Goal: Navigation & Orientation: Find specific page/section

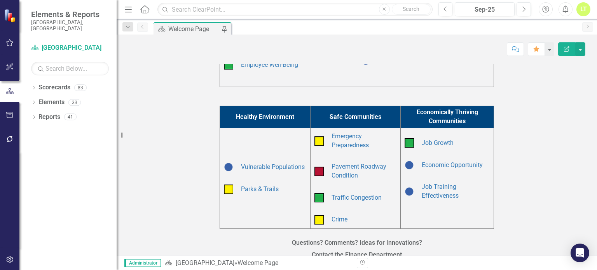
scroll to position [257, 0]
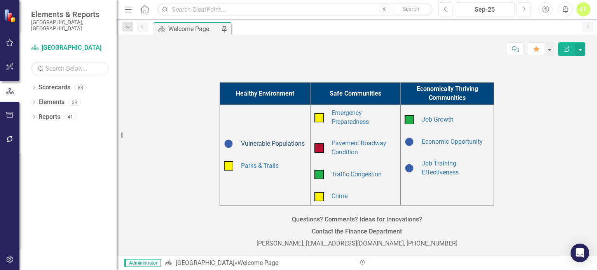
click at [291, 145] on link "Vulnerable Populations" at bounding box center [273, 143] width 64 height 7
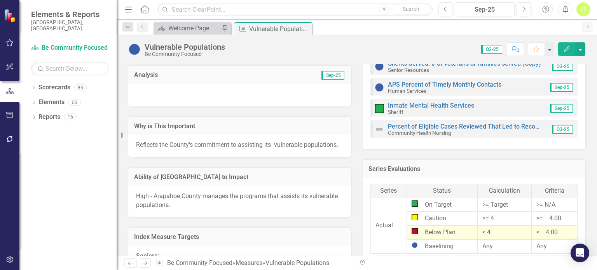
scroll to position [246, 0]
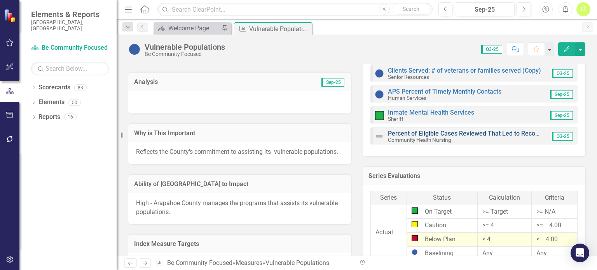
click at [428, 131] on link "Percent of Eligible Cases Reviewed That Led to Recommendations" at bounding box center [481, 133] width 186 height 7
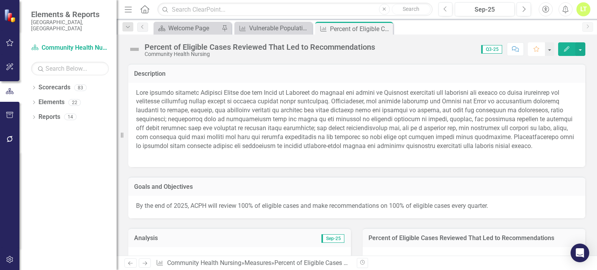
drag, startPoint x: 539, startPoint y: 51, endPoint x: 547, endPoint y: 63, distance: 14.9
click at [547, 63] on div "Percent of Eligible Cases Reviewed That Led to Recommendations Community Health…" at bounding box center [357, 145] width 481 height 221
click at [528, 42] on button "Favorite" at bounding box center [536, 49] width 17 height 14
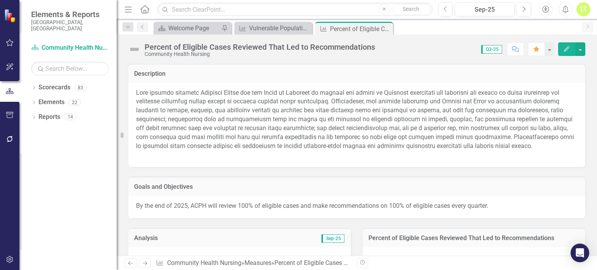
drag, startPoint x: 561, startPoint y: 45, endPoint x: 596, endPoint y: 70, distance: 42.3
click at [596, 70] on div "Percent of Eligible Cases Reviewed That Led to Recommendations Community Health…" at bounding box center [357, 145] width 481 height 221
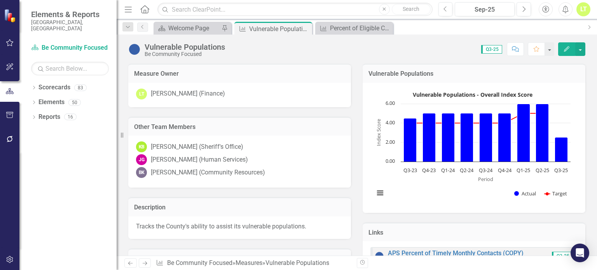
click at [583, 7] on div "LT" at bounding box center [584, 9] width 14 height 14
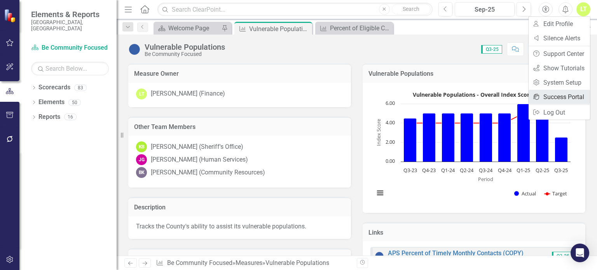
click at [563, 97] on link "icon.portal Success Portal" at bounding box center [559, 97] width 61 height 14
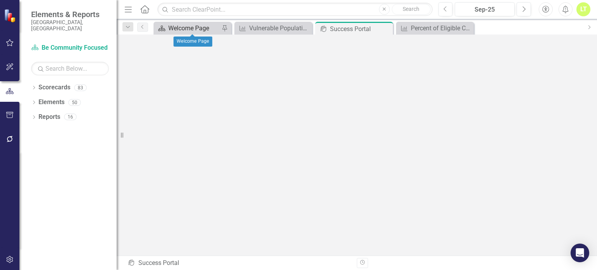
click at [192, 28] on div "Welcome Page" at bounding box center [193, 28] width 51 height 10
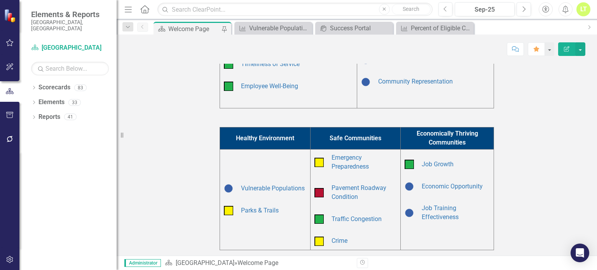
scroll to position [211, 0]
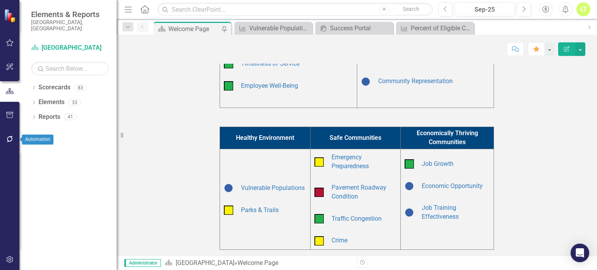
click at [12, 138] on icon "button" at bounding box center [10, 139] width 6 height 6
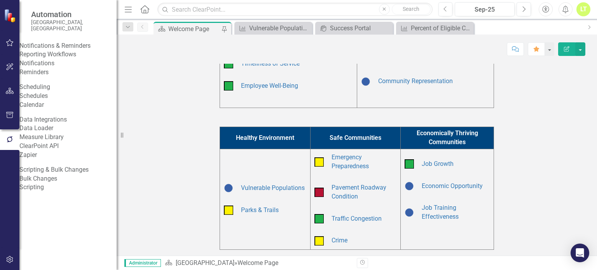
click at [50, 59] on link "Reporting Workflows" at bounding box center [67, 54] width 97 height 9
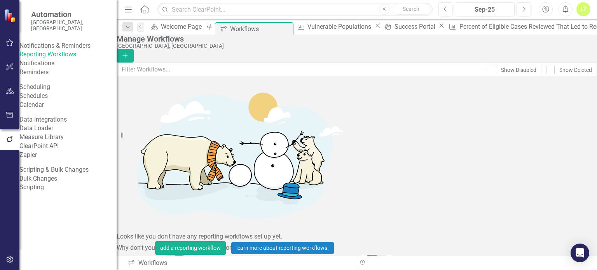
click at [377, 255] on link "2" at bounding box center [381, 260] width 9 height 11
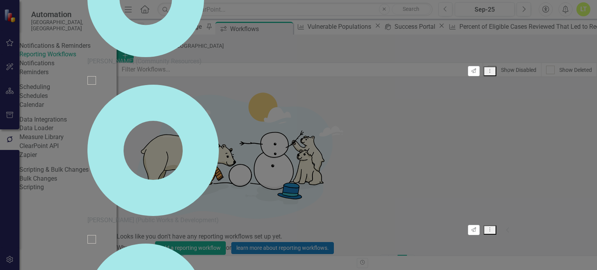
checkbox input "false"
